Goal: Transaction & Acquisition: Book appointment/travel/reservation

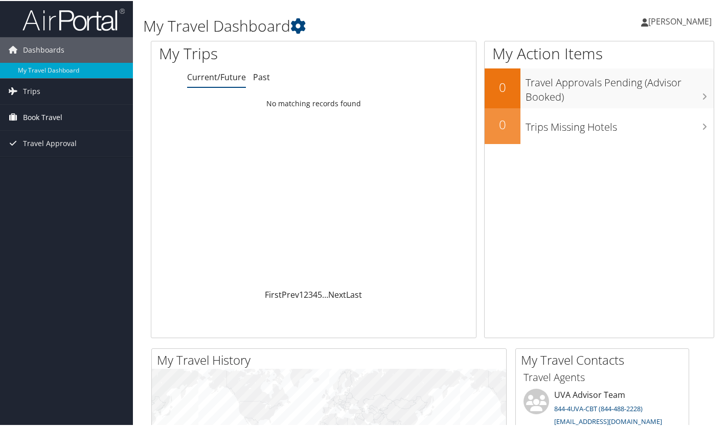
click at [41, 112] on span "Book Travel" at bounding box center [42, 117] width 39 height 26
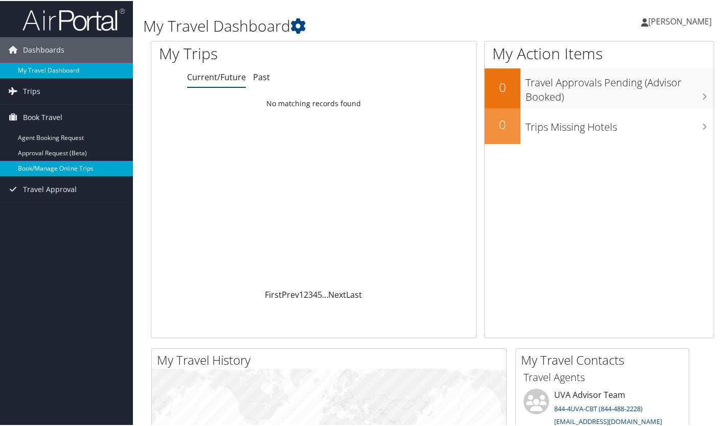
click at [36, 167] on link "Book/Manage Online Trips" at bounding box center [66, 167] width 133 height 15
